Goal: Entertainment & Leisure: Consume media (video, audio)

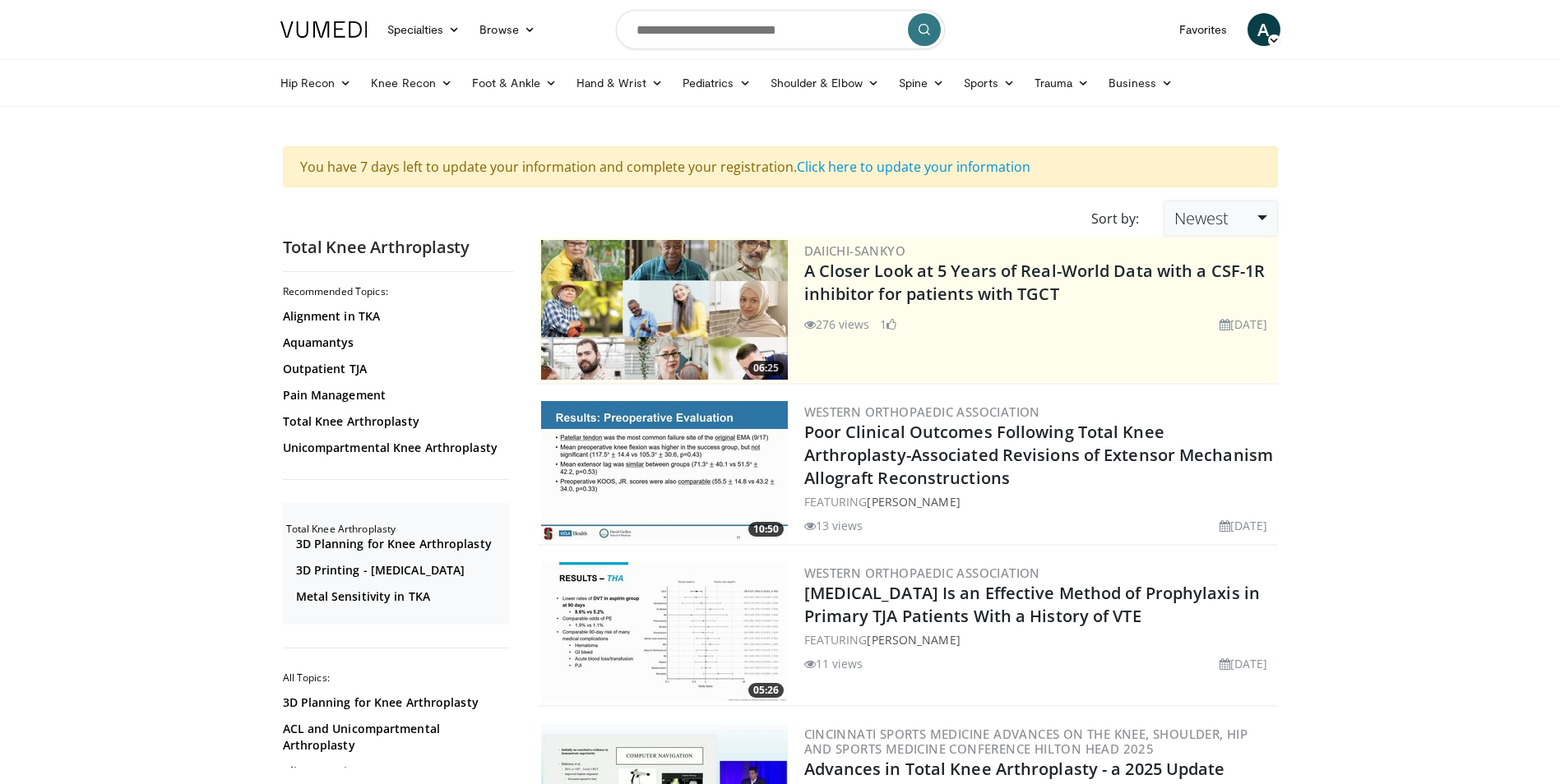
click at [1196, 230] on link "Newest" at bounding box center [1220, 218] width 113 height 37
click at [1232, 251] on link "Relevance" at bounding box center [1229, 258] width 130 height 26
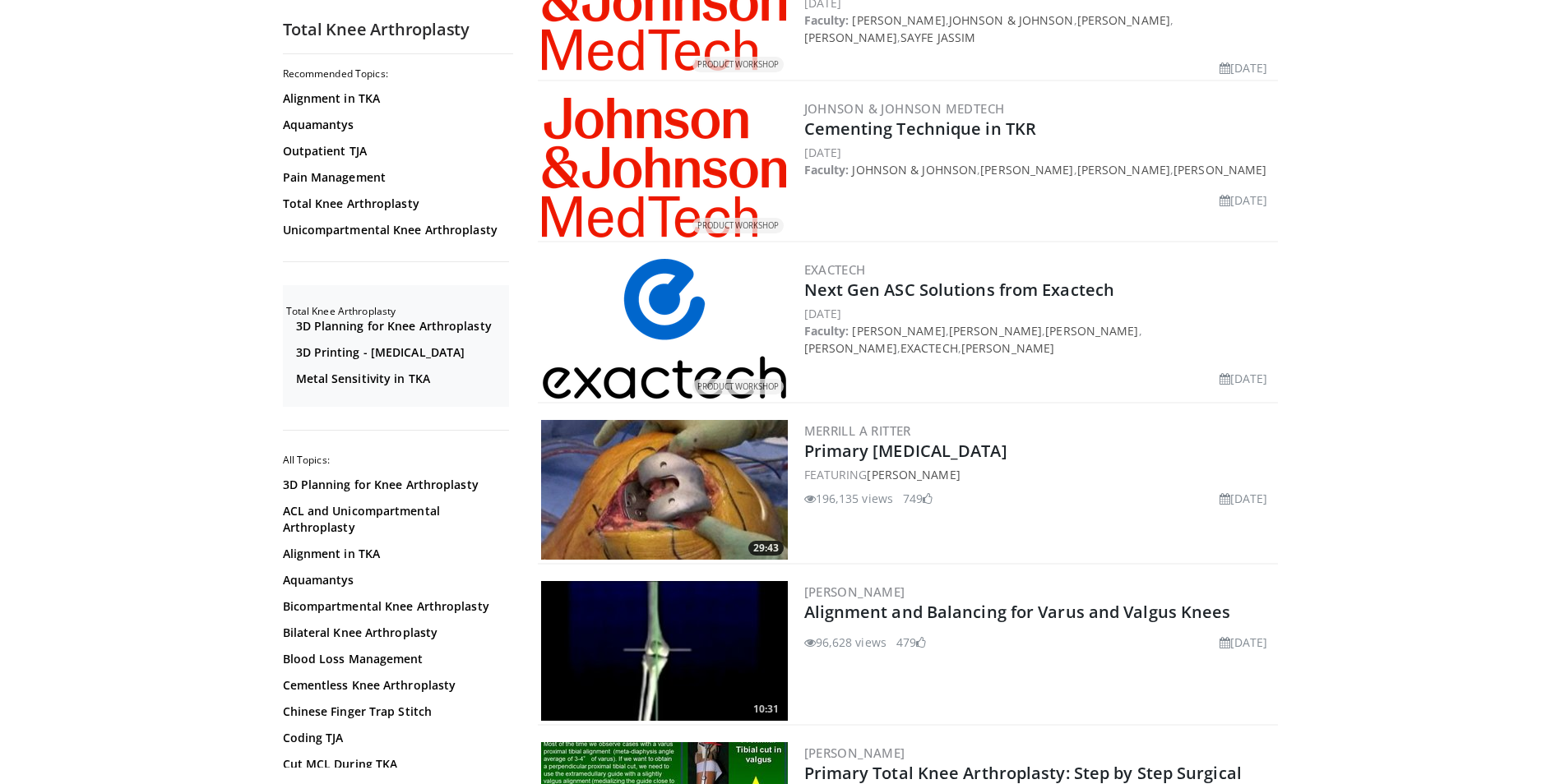
scroll to position [1562, 0]
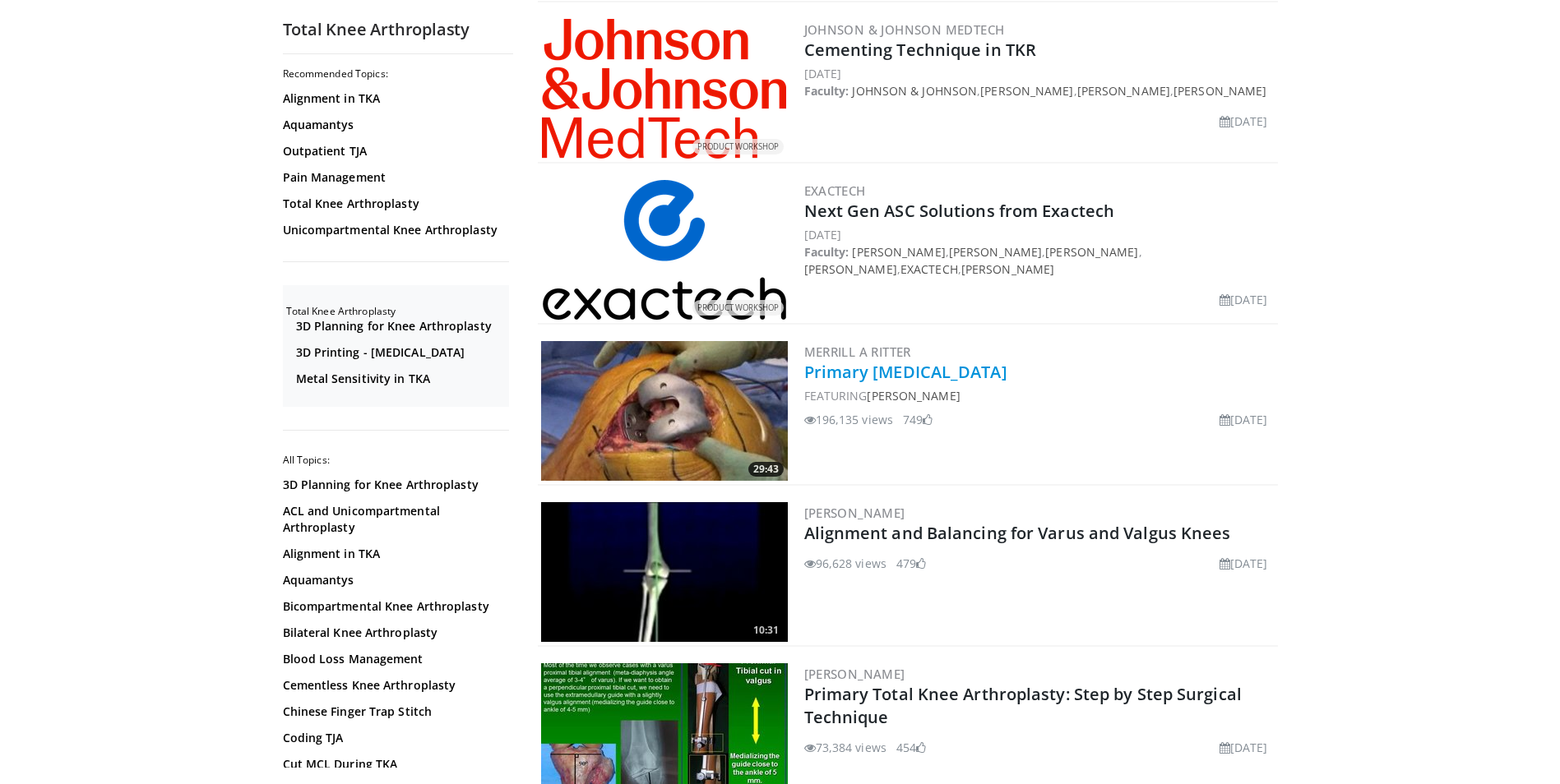
click at [969, 374] on link "Primary [MEDICAL_DATA]" at bounding box center [905, 372] width 203 height 23
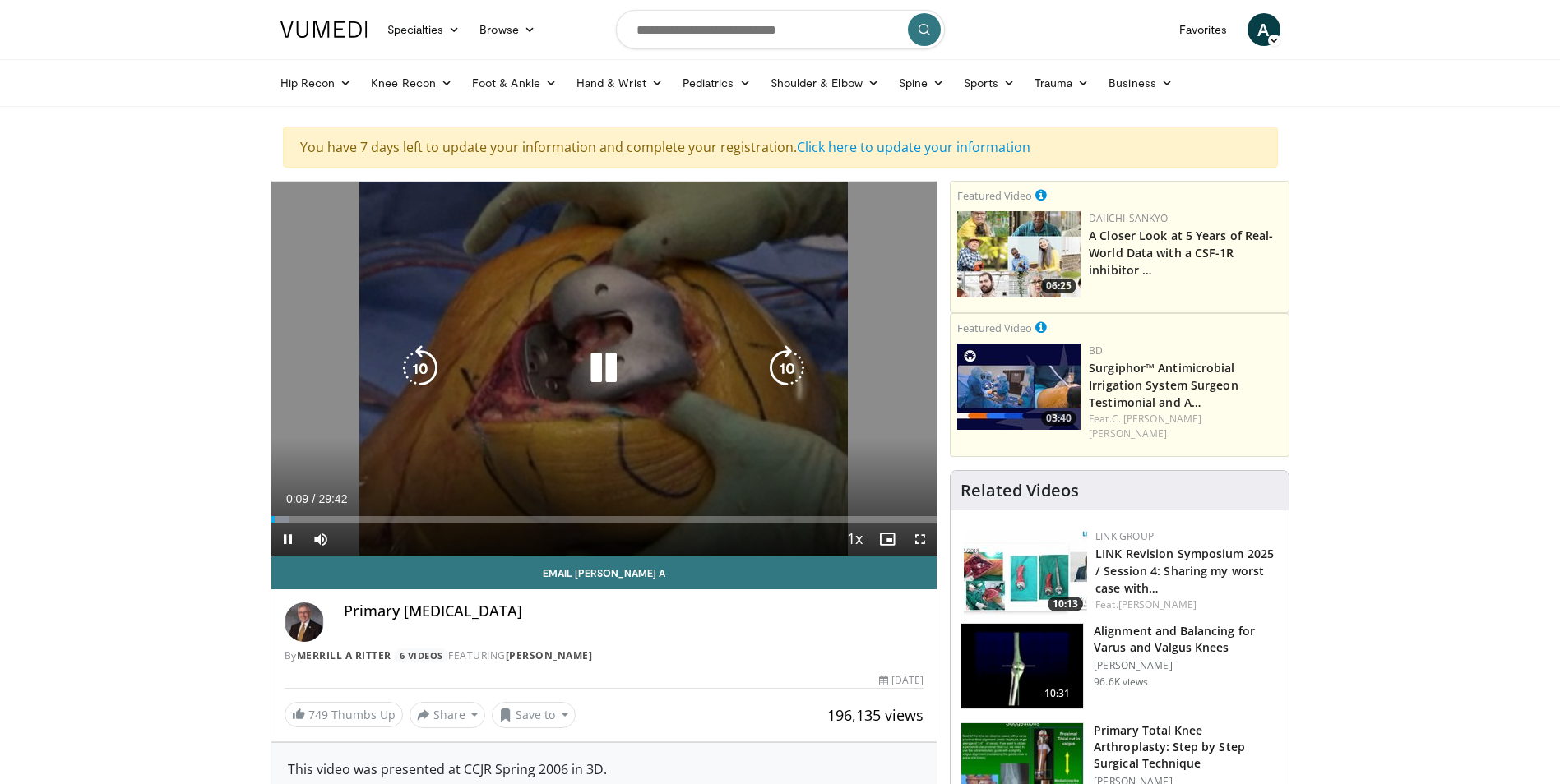
click at [800, 358] on icon "Video Player" at bounding box center [787, 368] width 46 height 46
click at [442, 364] on icon "Video Player" at bounding box center [420, 368] width 46 height 46
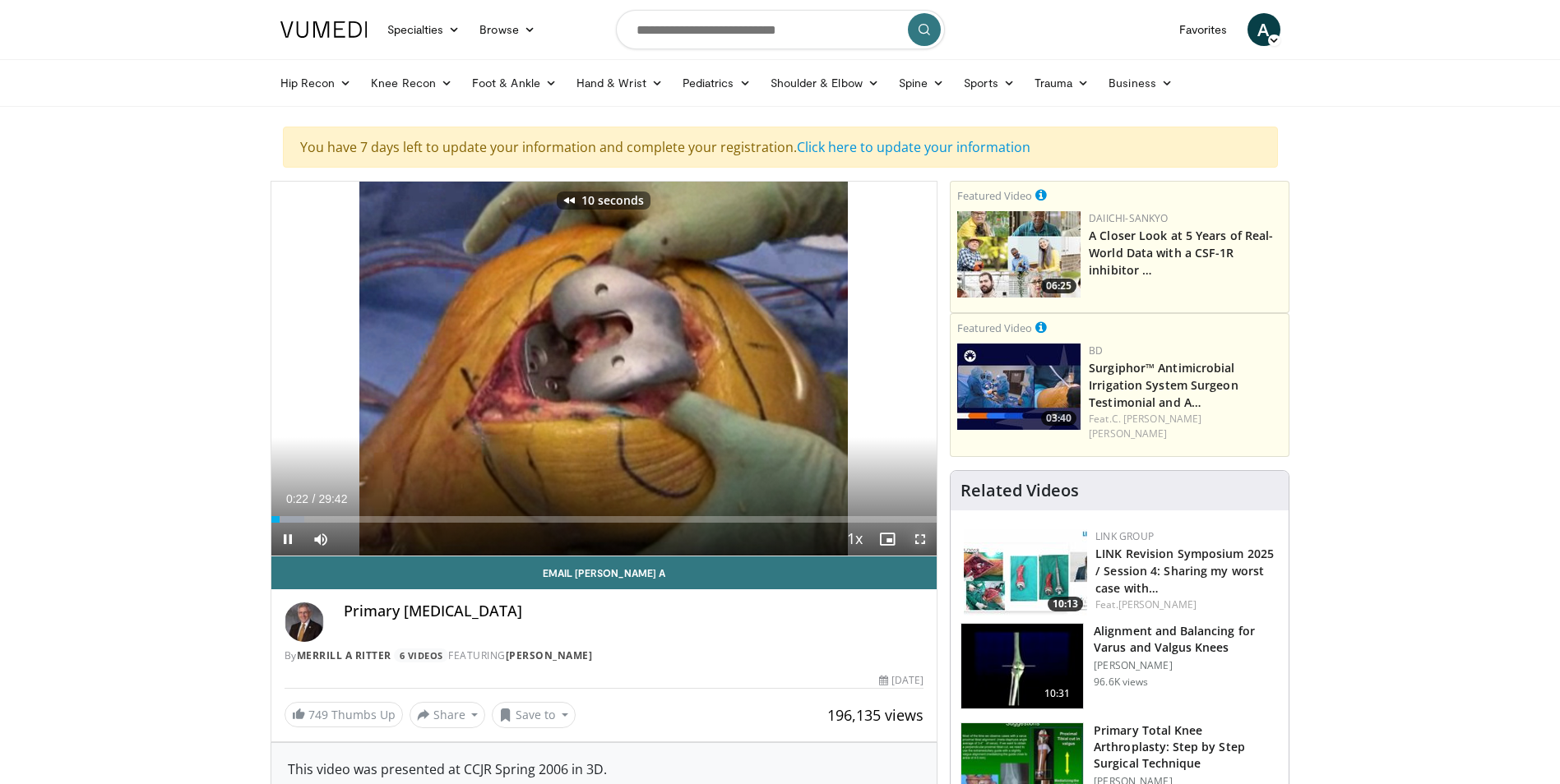
click at [928, 536] on span "Video Player" at bounding box center [920, 539] width 33 height 33
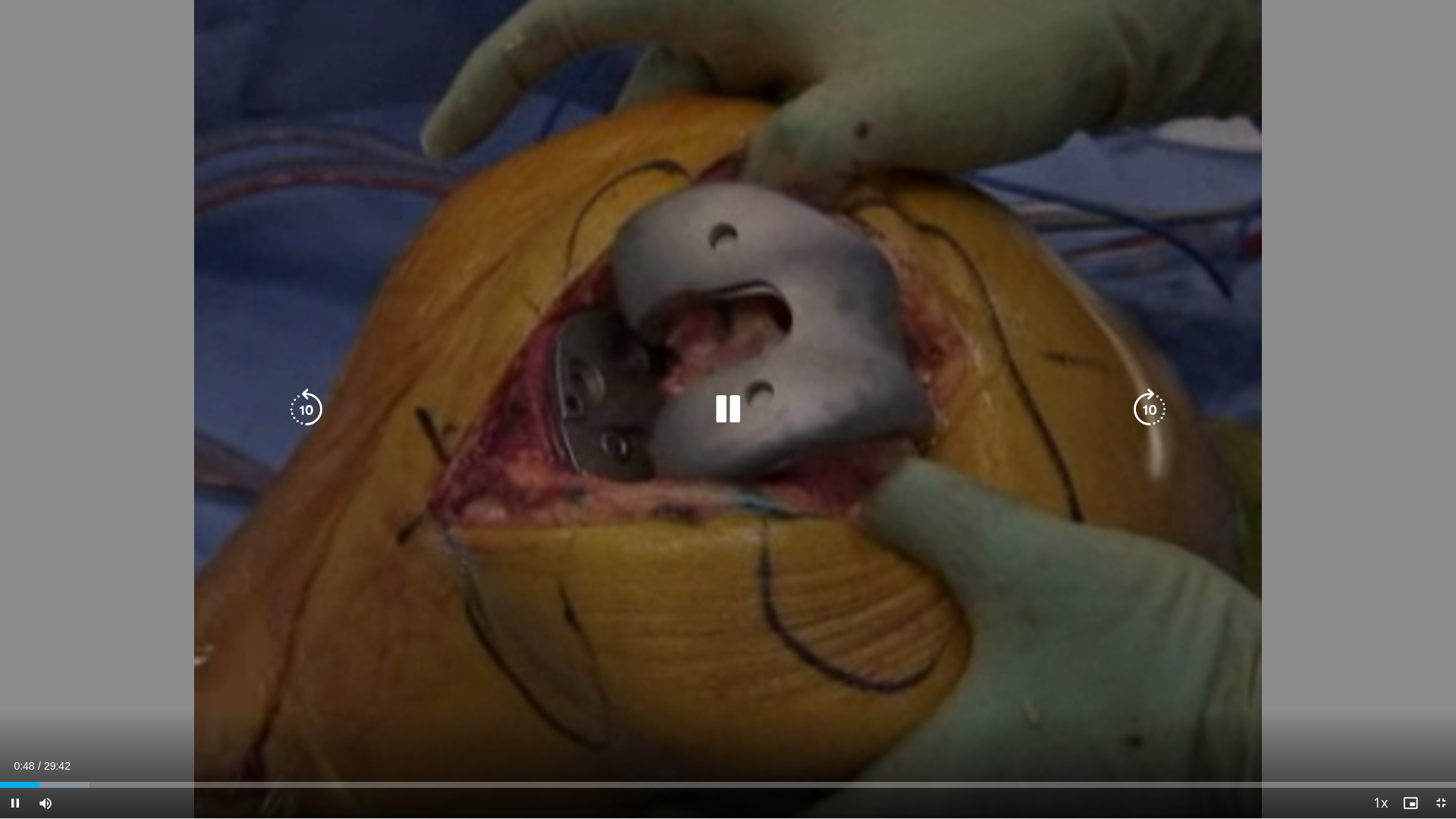
click at [738, 410] on icon "Video Player" at bounding box center [727, 410] width 43 height 43
click at [724, 412] on icon "Video Player" at bounding box center [727, 410] width 43 height 43
click at [726, 414] on icon "Video Player" at bounding box center [727, 410] width 43 height 43
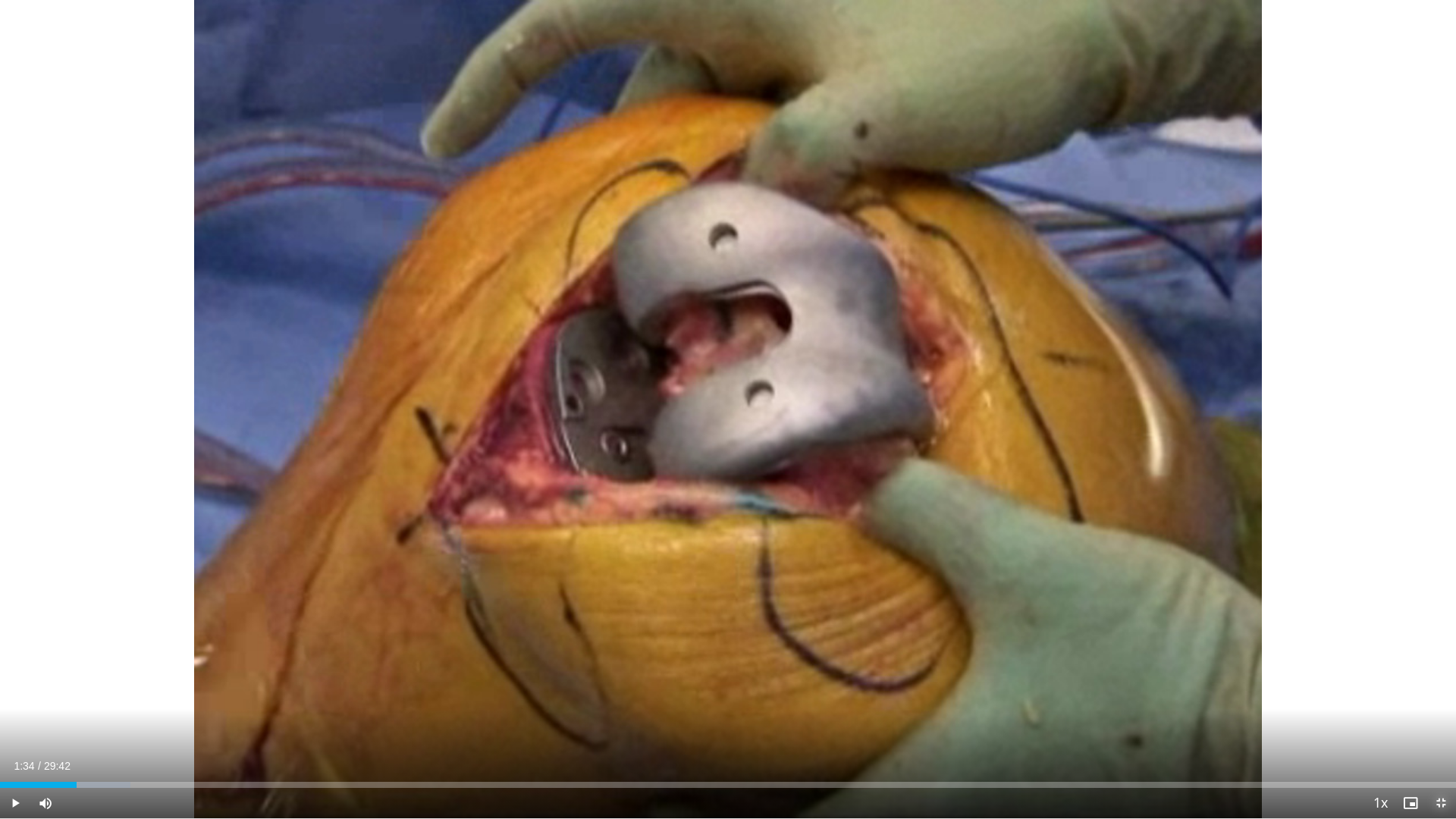
click at [1434, 723] on span "Video Player" at bounding box center [1441, 803] width 31 height 31
